Goal: Find specific page/section: Find specific page/section

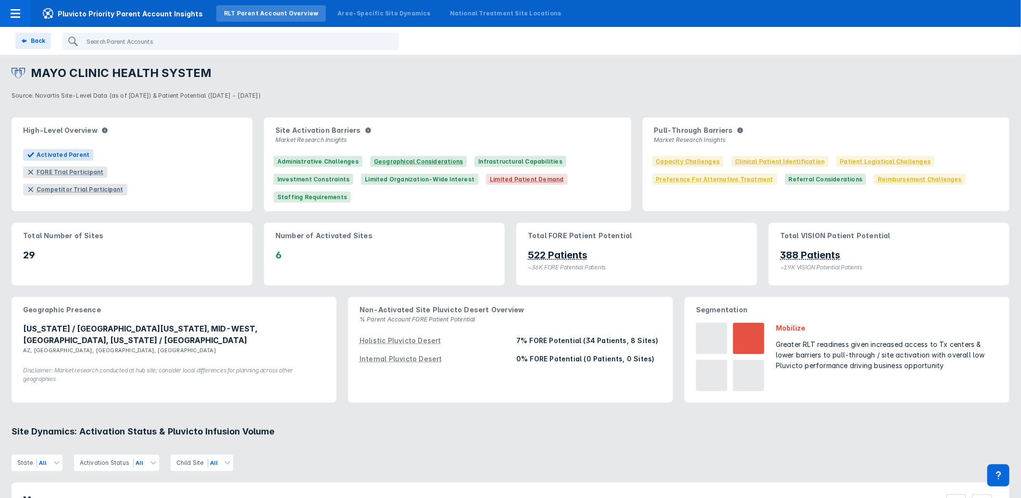
click at [229, 10] on div "RLT Parent Account Overview" at bounding box center [271, 13] width 94 height 9
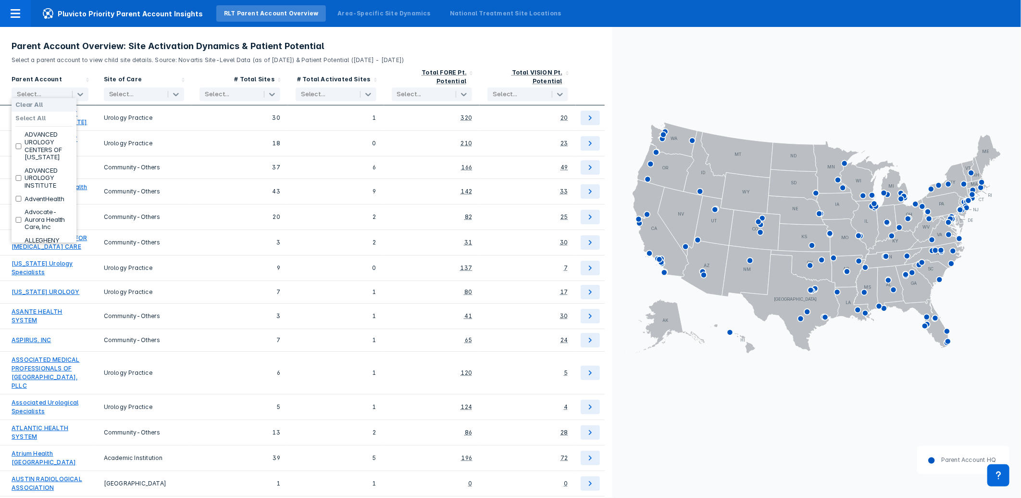
click at [40, 88] on div "Select..." at bounding box center [40, 94] width 57 height 13
type input "URO"
click at [17, 176] on input "checkbox" at bounding box center [18, 179] width 6 height 6
checkbox input "true"
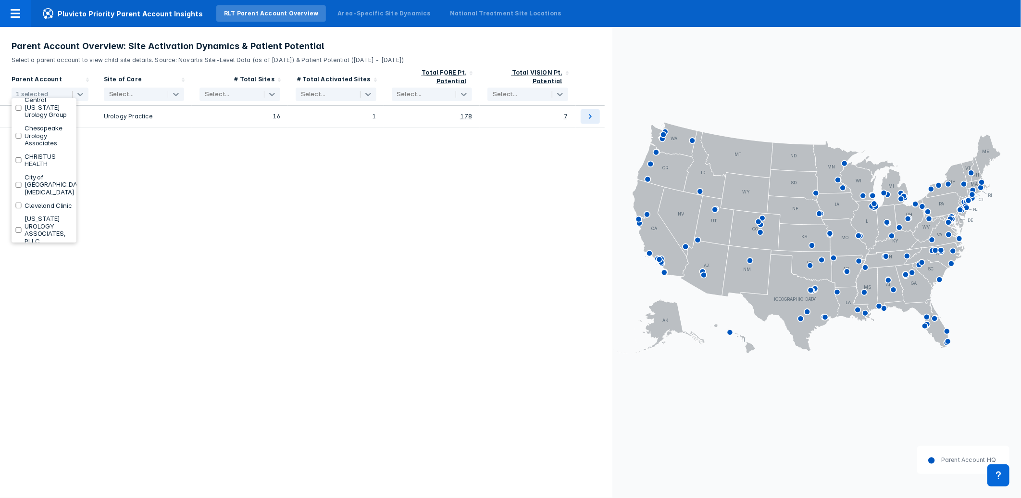
scroll to position [4215, 0]
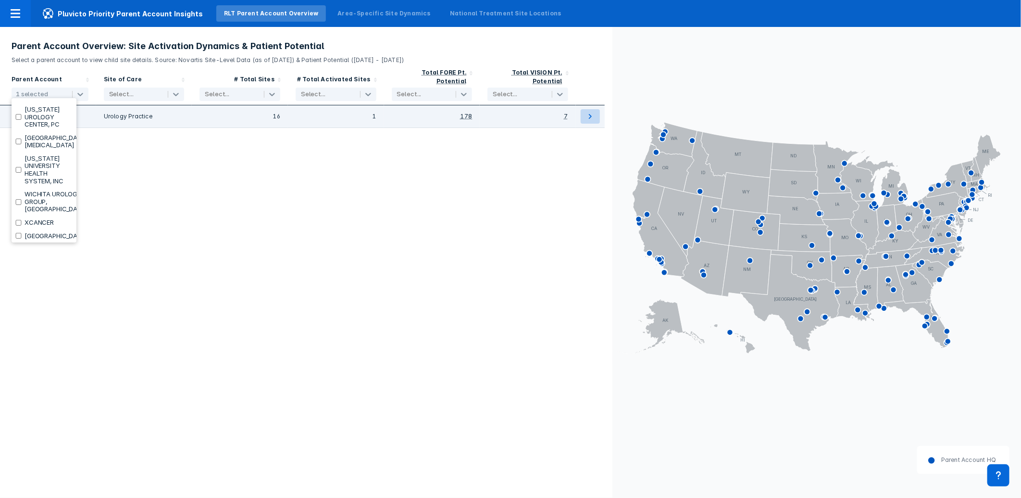
click at [589, 111] on icon at bounding box center [591, 117] width 12 height 12
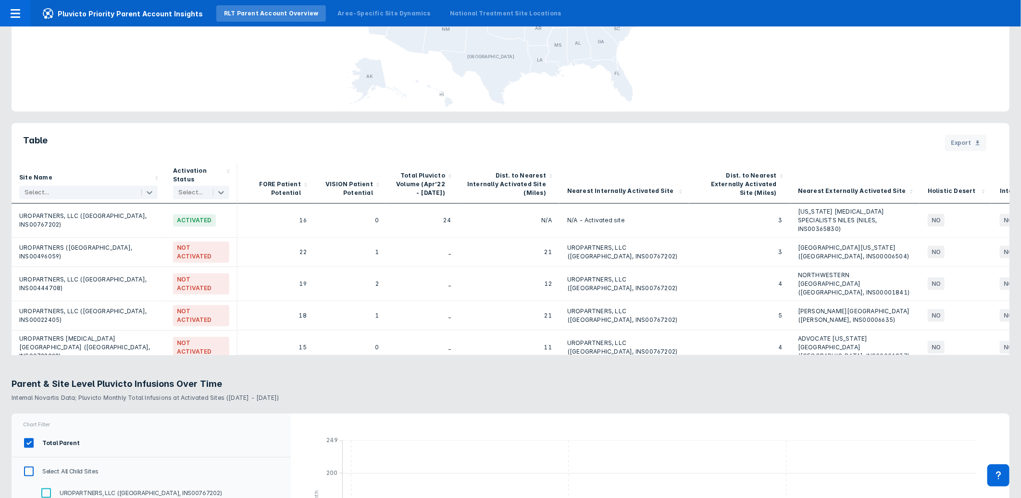
scroll to position [0, 145]
